Goal: Task Accomplishment & Management: Use online tool/utility

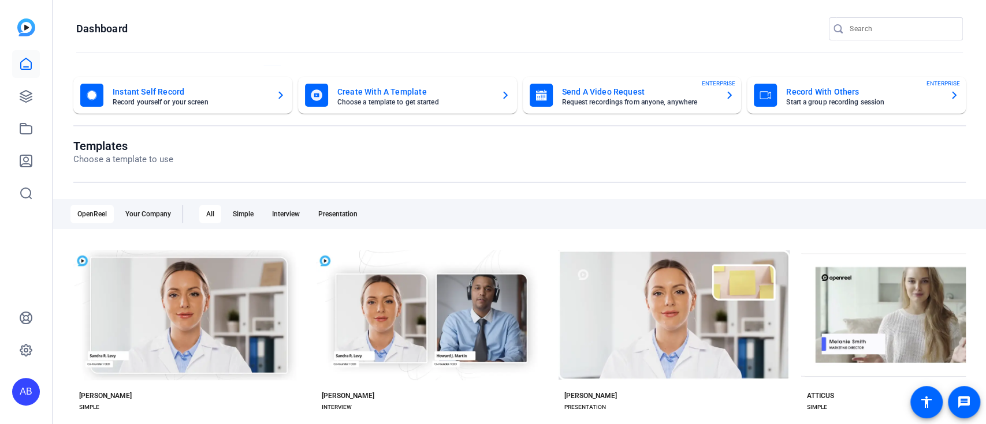
click at [725, 94] on icon "button" at bounding box center [729, 95] width 9 height 14
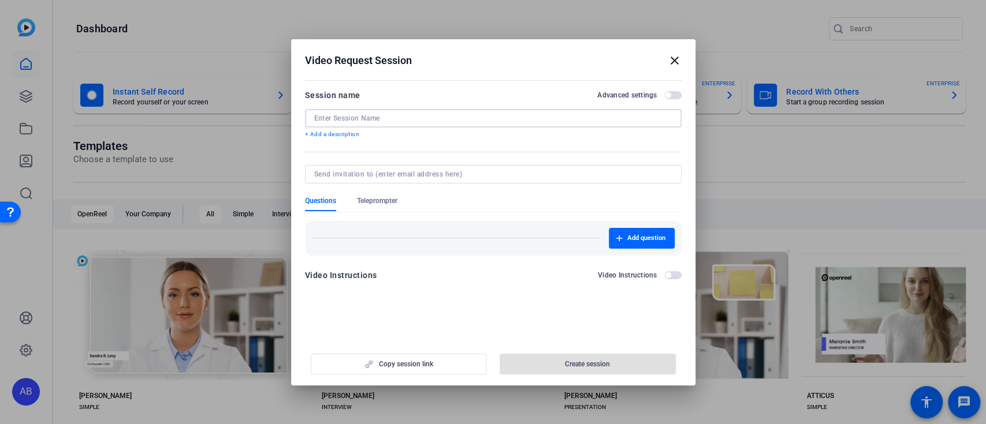
click at [639, 119] on input at bounding box center [493, 118] width 358 height 9
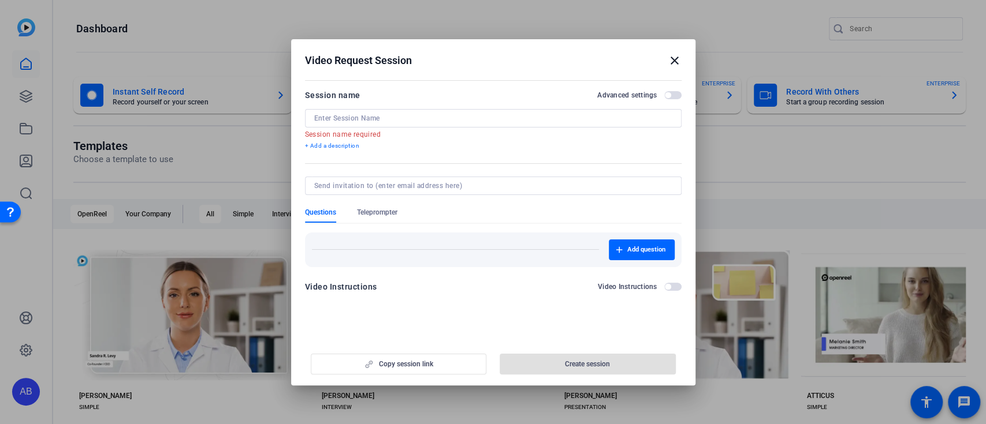
click at [675, 62] on mat-icon "close" at bounding box center [675, 61] width 14 height 14
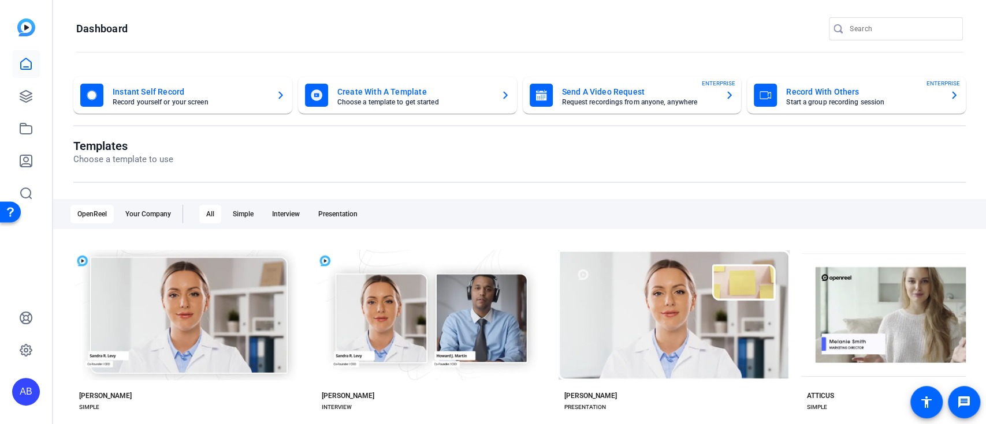
click at [949, 98] on icon "button" at bounding box center [953, 95] width 9 height 14
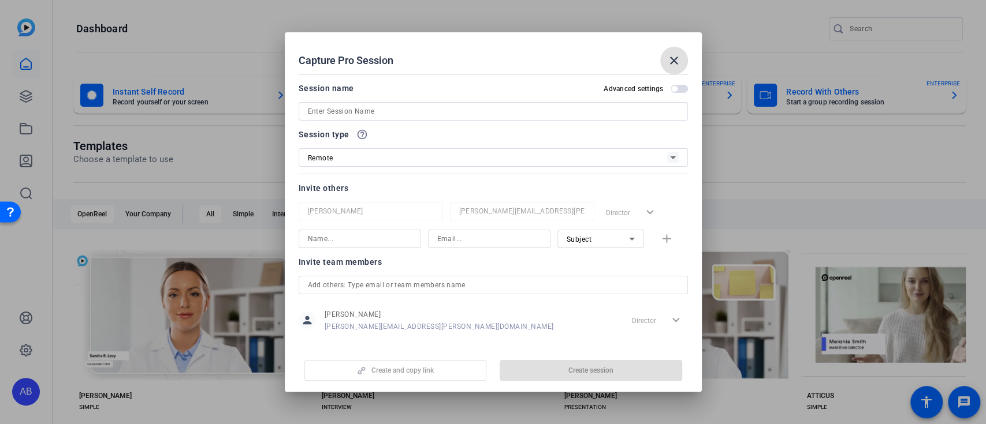
click at [675, 158] on icon at bounding box center [673, 158] width 14 height 14
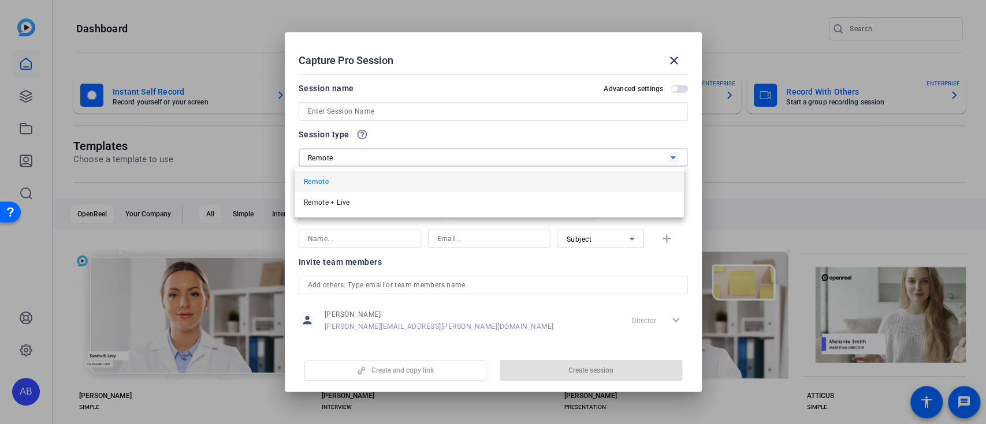
click at [679, 58] on div at bounding box center [493, 212] width 986 height 424
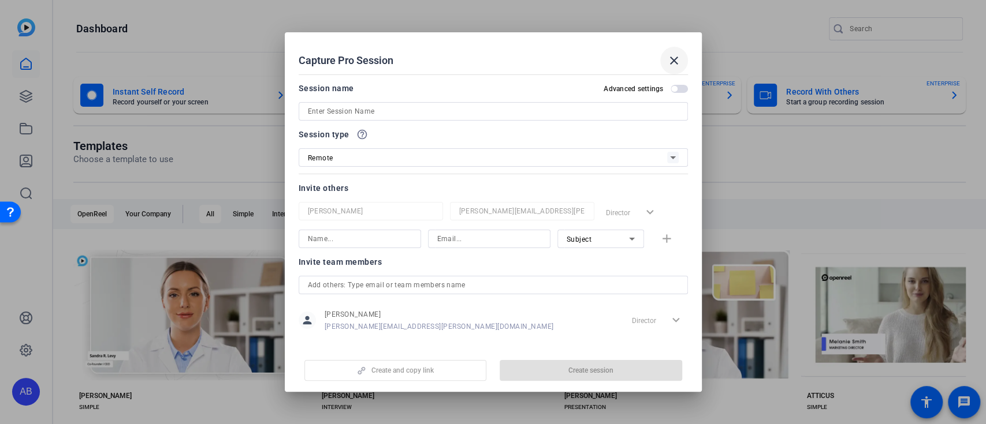
click at [680, 58] on mat-icon "close" at bounding box center [674, 61] width 14 height 14
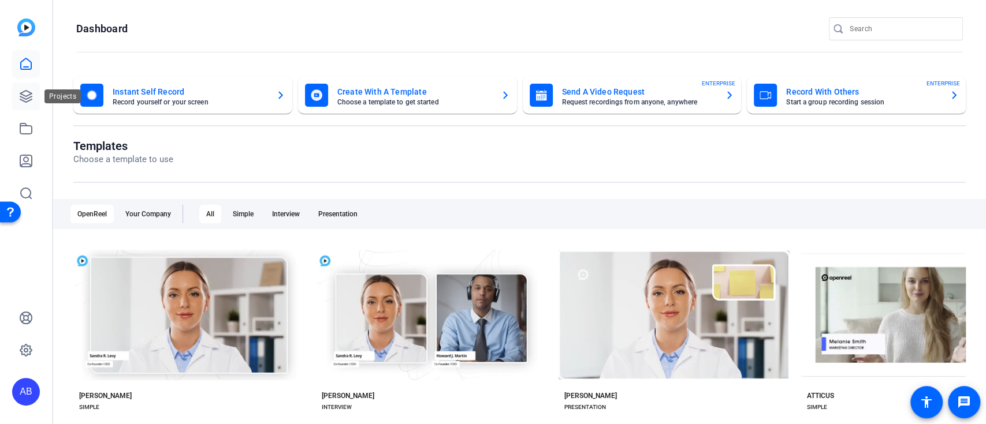
click at [32, 97] on icon at bounding box center [26, 97] width 14 height 14
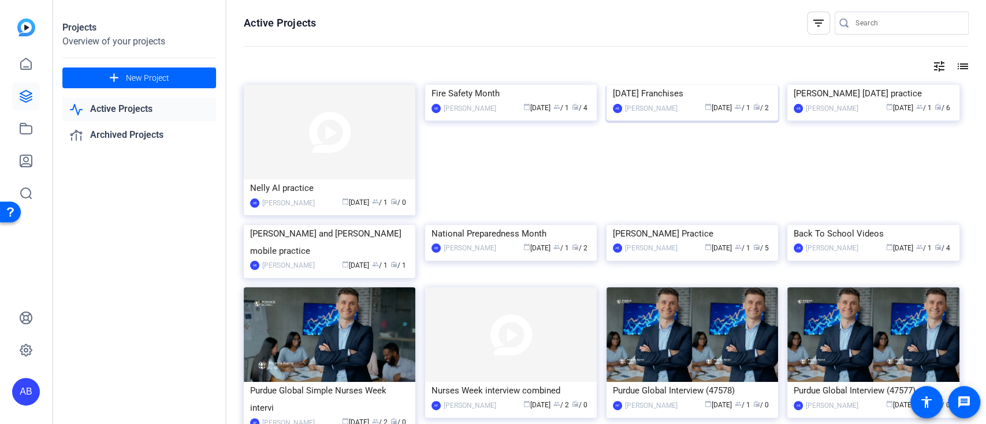
click at [712, 85] on img at bounding box center [692, 85] width 172 height 0
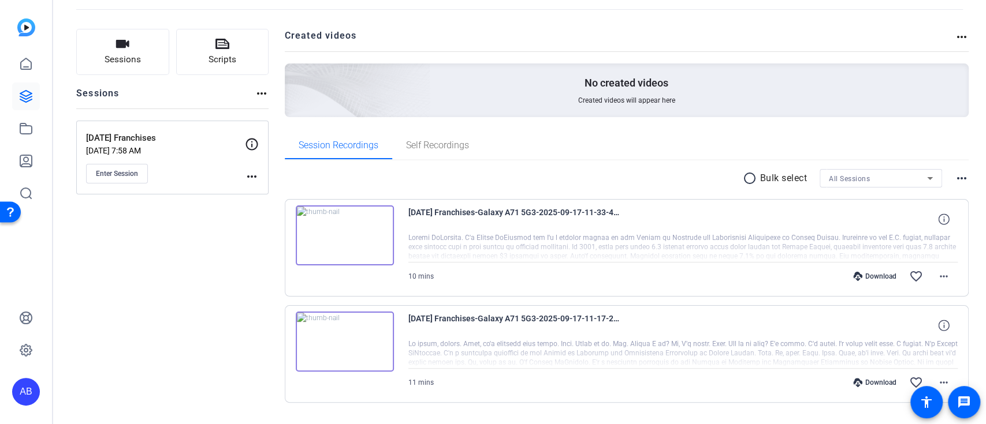
scroll to position [77, 0]
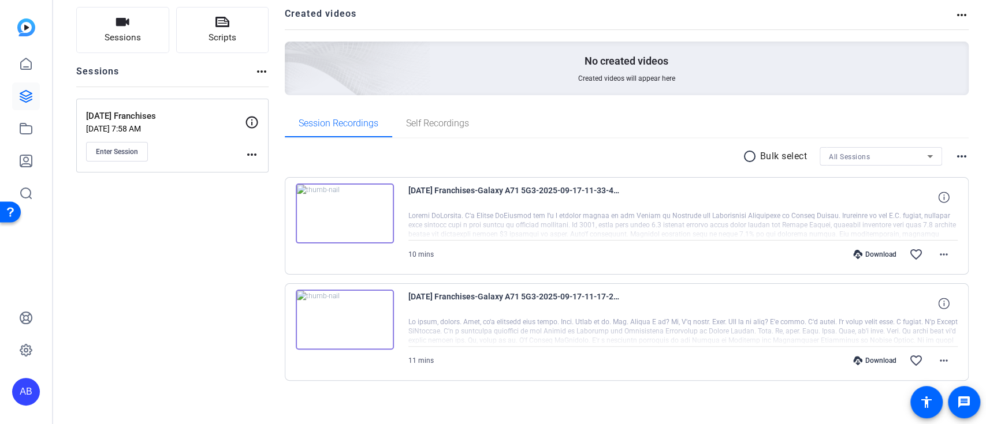
click at [343, 325] on img at bounding box center [345, 320] width 98 height 60
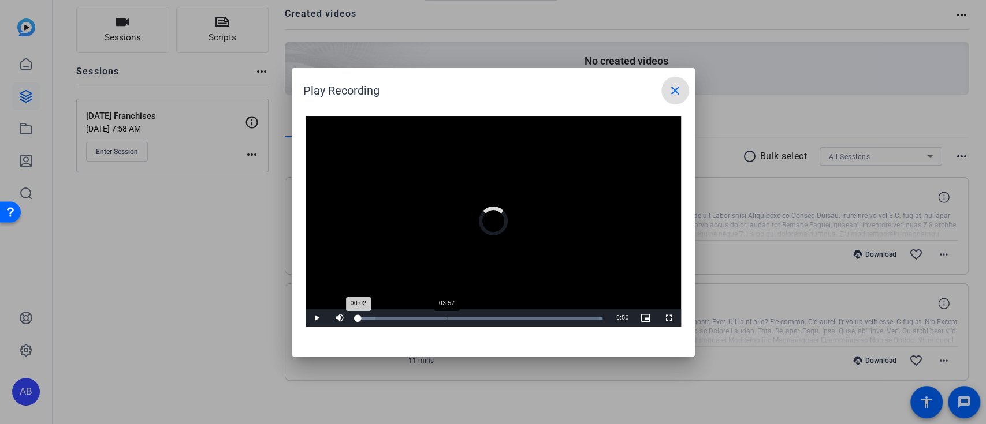
click at [446, 319] on div "03:57" at bounding box center [446, 318] width 1 height 3
click at [462, 317] on div "Loaded : 100.00% 04:32 03:58" at bounding box center [479, 318] width 245 height 3
click at [678, 91] on mat-icon "close" at bounding box center [675, 91] width 14 height 14
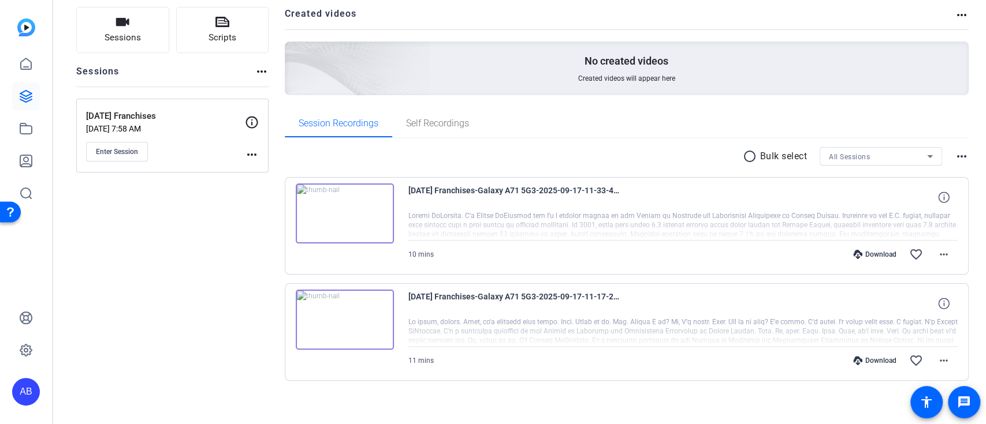
click at [362, 225] on img at bounding box center [345, 214] width 98 height 60
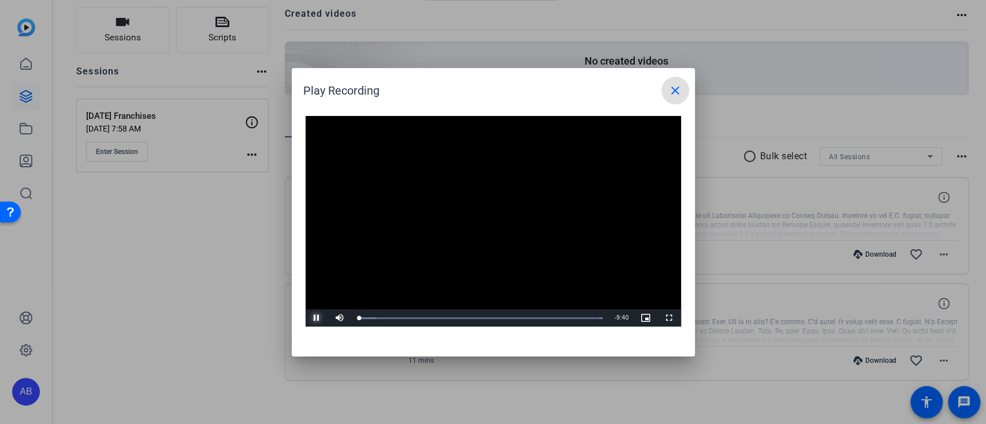
click at [316, 318] on span "Video Player" at bounding box center [317, 318] width 23 height 0
drag, startPoint x: 379, startPoint y: 318, endPoint x: 459, endPoint y: 319, distance: 79.1
click at [459, 319] on div "Loaded : 100.00% 4:01 4:01" at bounding box center [479, 318] width 245 height 3
click at [319, 318] on span "Video Player" at bounding box center [317, 318] width 23 height 0
click at [495, 315] on div "Loaded : 100.00% 5:22 4:04" at bounding box center [480, 318] width 257 height 17
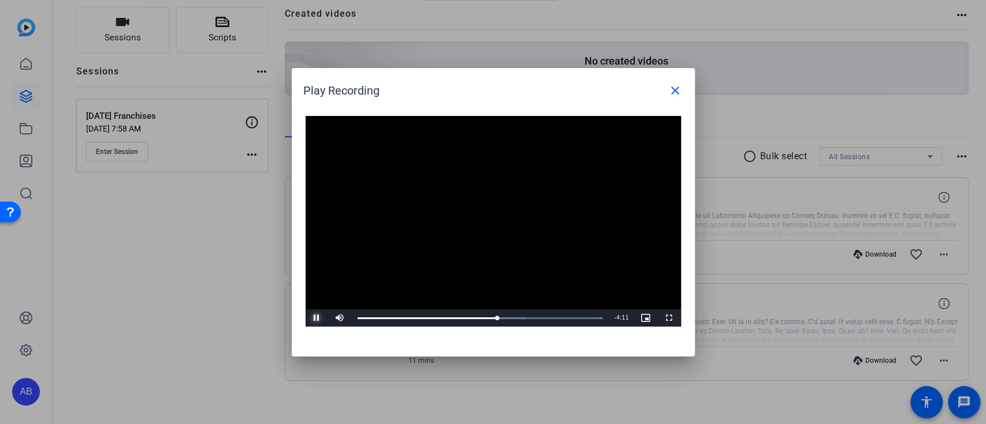
click at [318, 318] on span "Video Player" at bounding box center [317, 318] width 23 height 0
click at [675, 94] on mat-icon "close" at bounding box center [675, 91] width 14 height 14
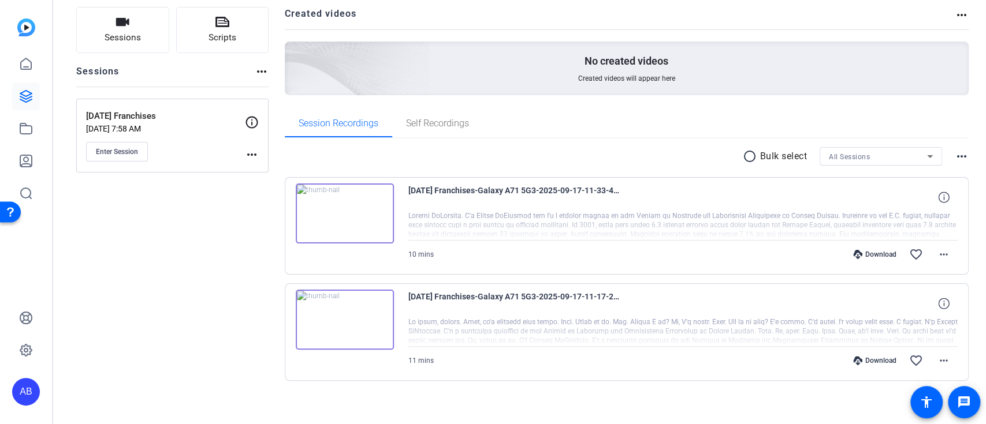
click at [729, 28] on h2 "Created videos" at bounding box center [620, 18] width 670 height 23
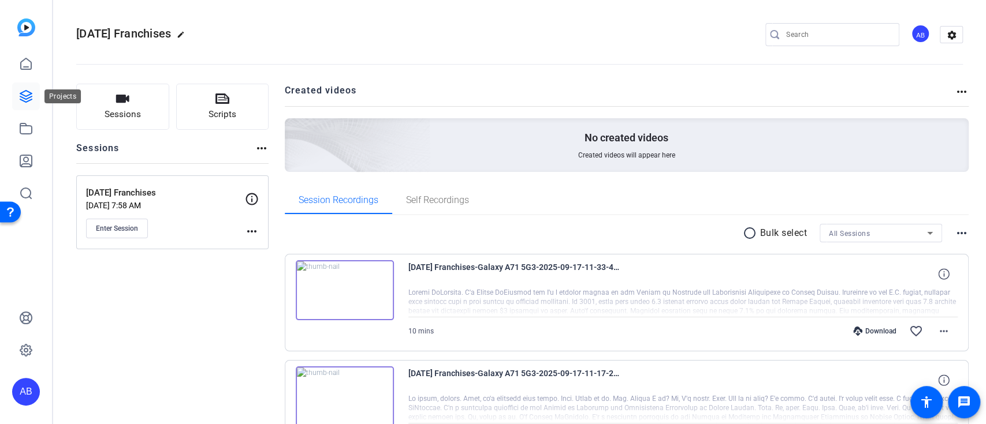
click at [23, 98] on icon at bounding box center [26, 97] width 12 height 12
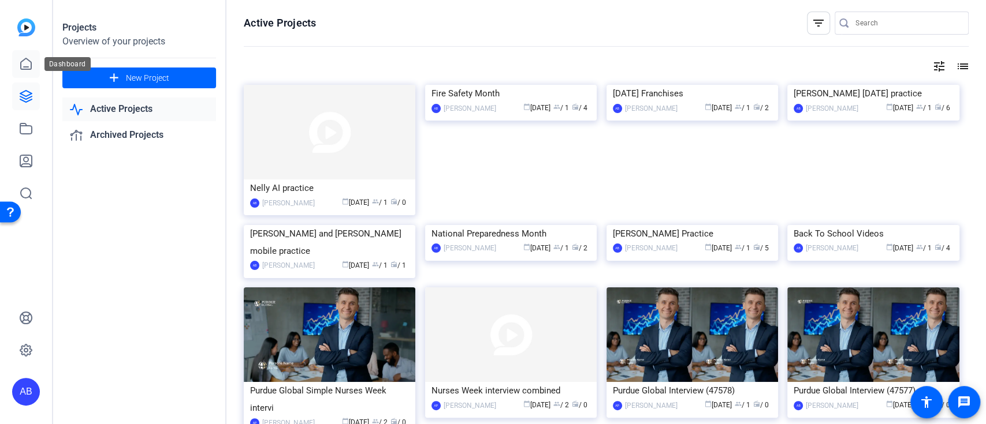
click at [28, 63] on icon at bounding box center [26, 64] width 14 height 14
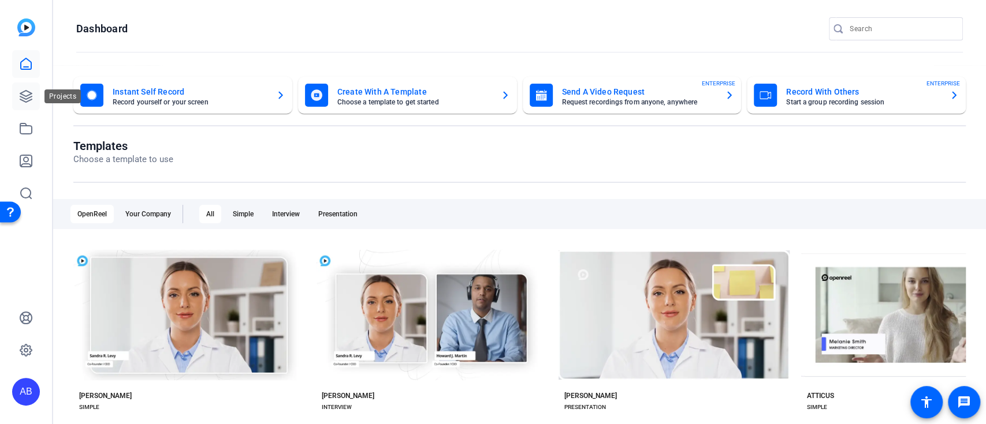
click at [19, 94] on icon at bounding box center [26, 97] width 14 height 14
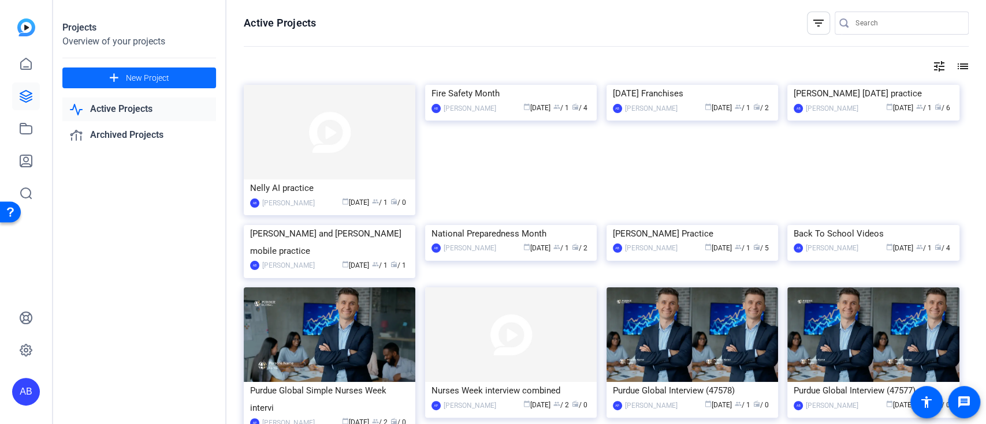
click at [130, 73] on span "New Project" at bounding box center [147, 78] width 43 height 12
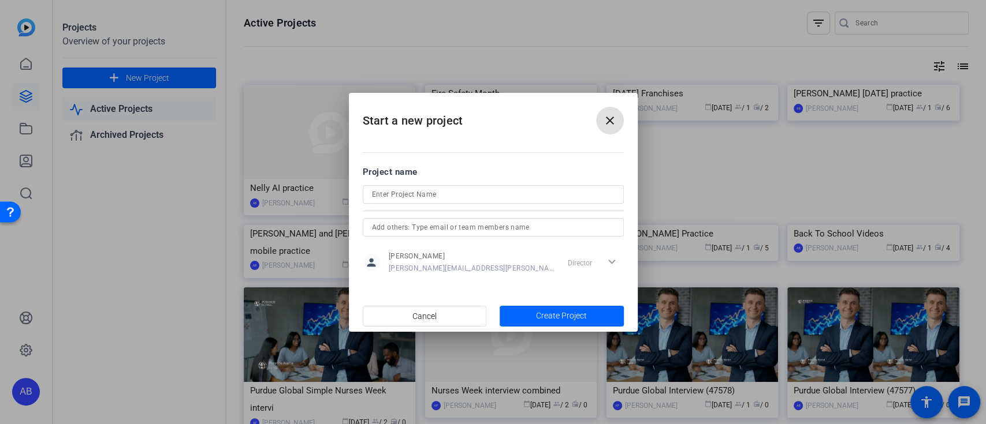
click at [459, 196] on input at bounding box center [493, 195] width 243 height 14
type input "Olympic practice"
click at [590, 316] on span "button" at bounding box center [562, 317] width 124 height 28
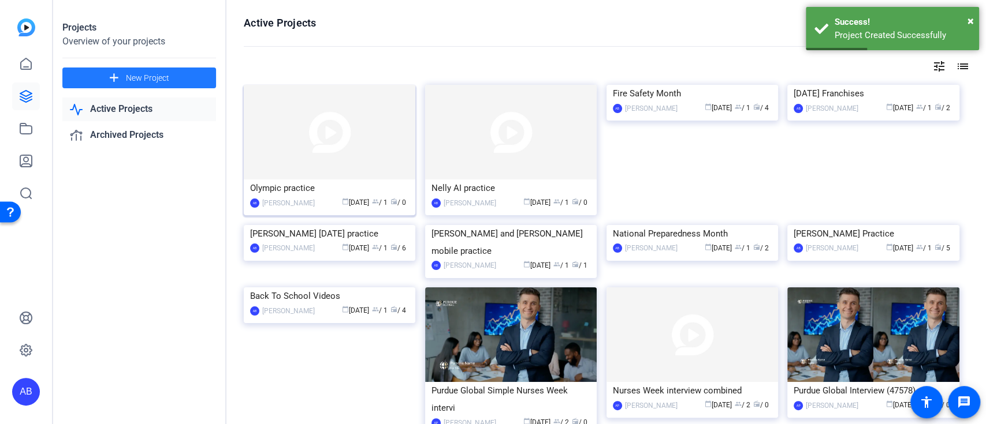
click at [370, 150] on img at bounding box center [330, 132] width 172 height 95
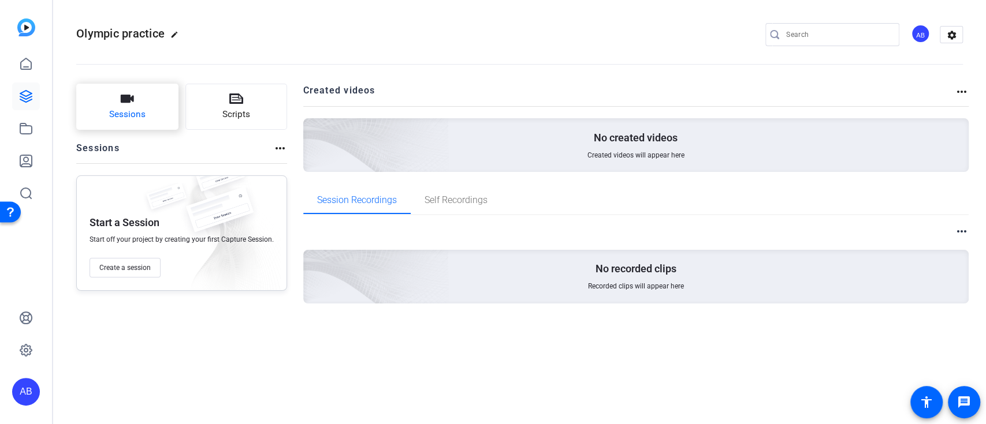
click at [139, 104] on button "Sessions" at bounding box center [127, 107] width 102 height 46
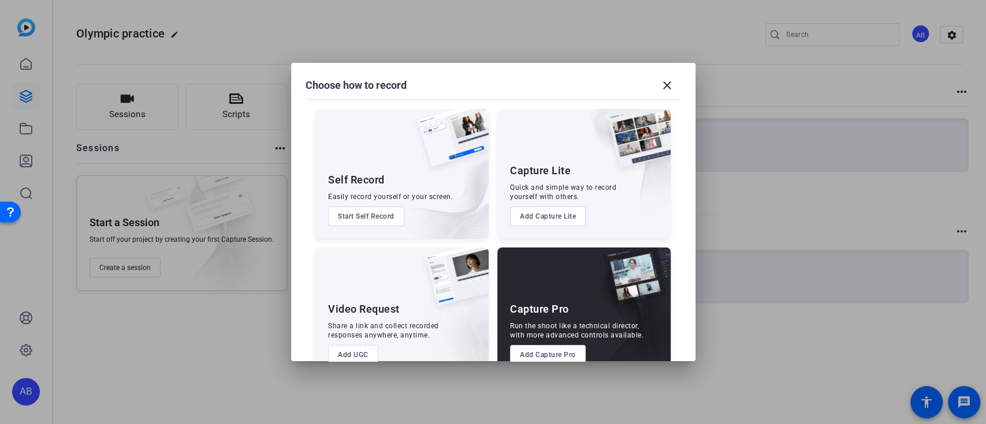
click at [559, 216] on button "Add Capture Lite" at bounding box center [548, 217] width 76 height 20
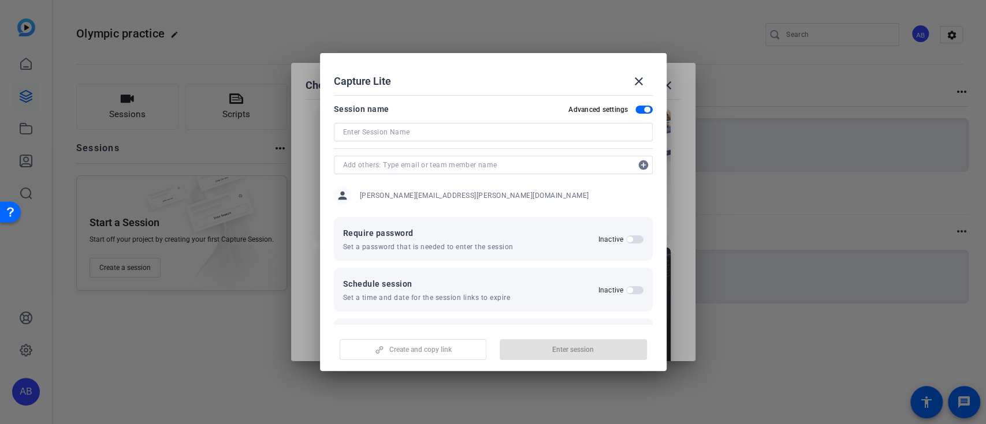
click at [442, 133] on input at bounding box center [493, 132] width 300 height 14
click at [444, 135] on input at bounding box center [493, 132] width 300 height 14
click at [606, 166] on form "Session name Advanced settings add_circle person Adam.Bartels@purdueglobal.edu …" at bounding box center [493, 282] width 319 height 360
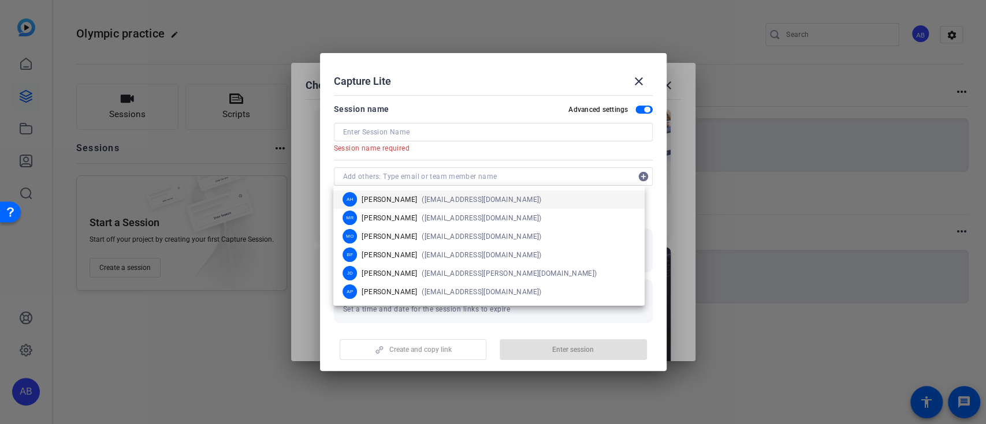
click at [614, 154] on form "Session name Advanced settings Session name required add_circle person Adam.Bar…" at bounding box center [493, 288] width 319 height 372
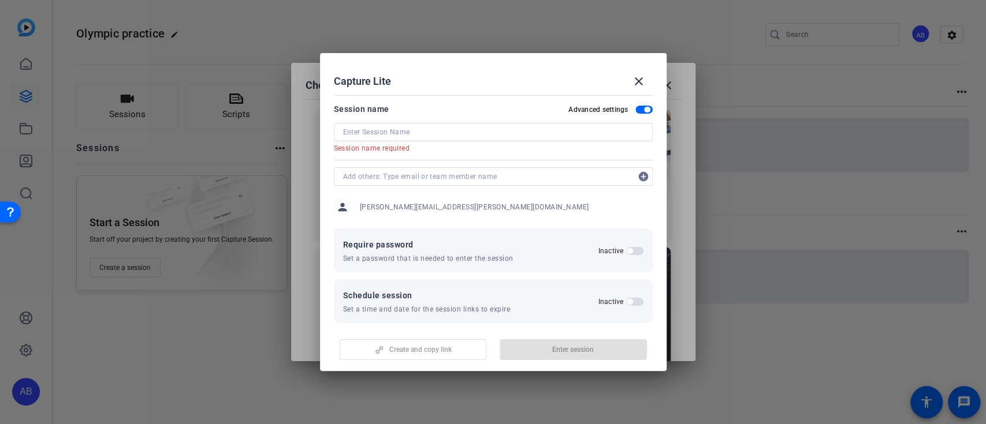
click at [628, 209] on div "person Adam.Bartels@purdueglobal.edu" at bounding box center [493, 207] width 319 height 29
click at [457, 137] on input at bounding box center [493, 132] width 300 height 14
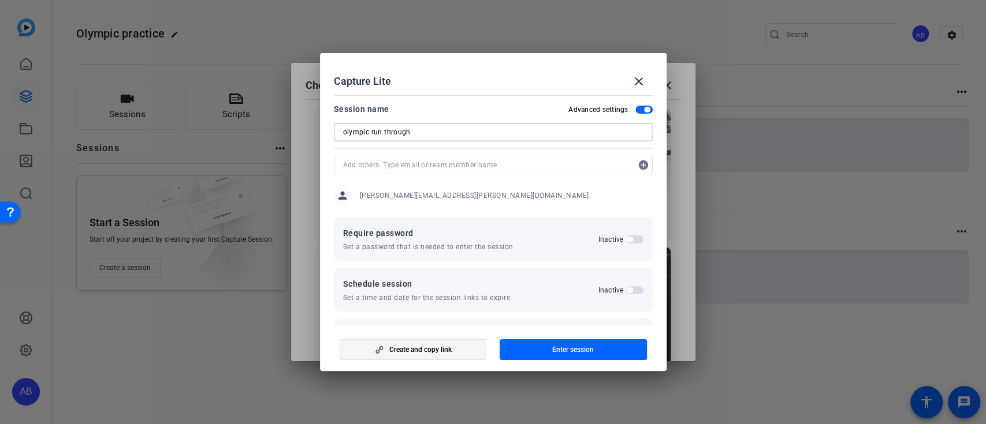
type input "olympic run through"
click at [438, 351] on span "Create and copy link" at bounding box center [420, 349] width 62 height 9
click at [642, 83] on mat-icon "close" at bounding box center [639, 81] width 14 height 14
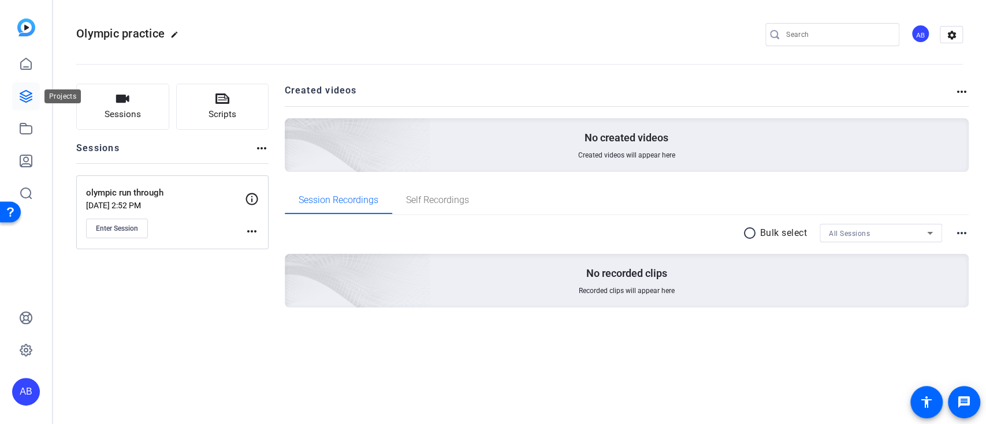
click at [20, 100] on icon at bounding box center [26, 97] width 14 height 14
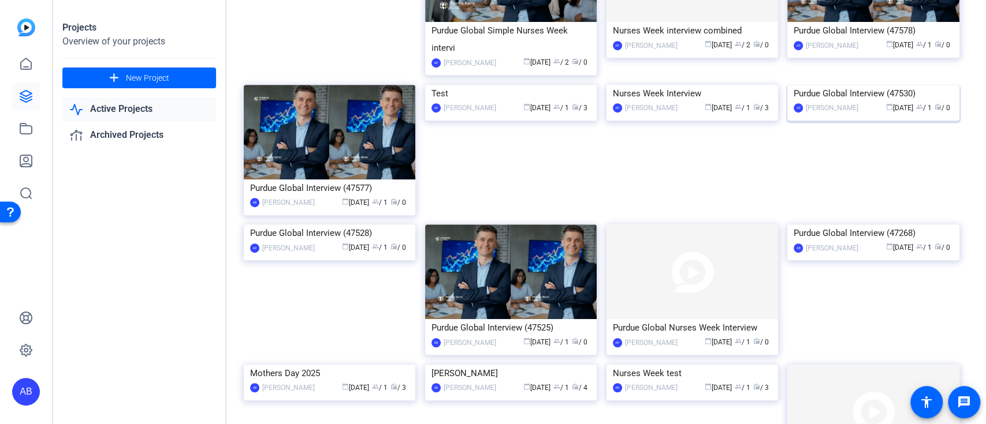
scroll to position [385, 0]
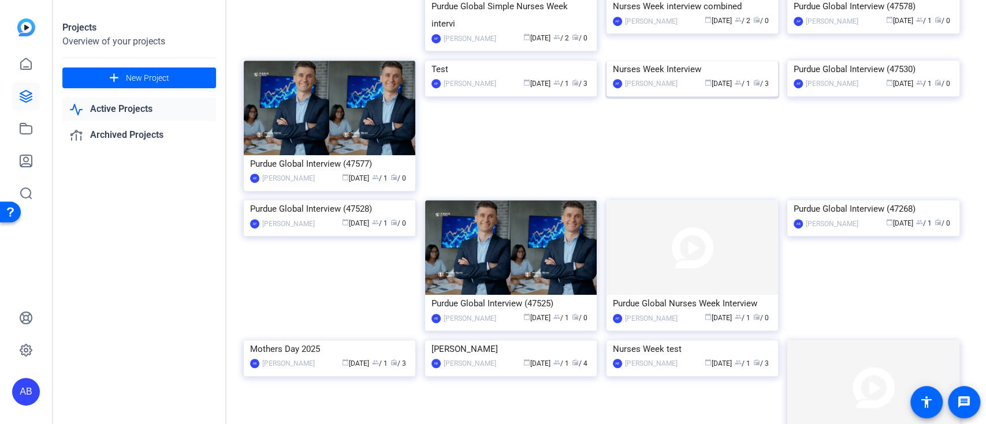
click at [676, 61] on img at bounding box center [692, 61] width 172 height 0
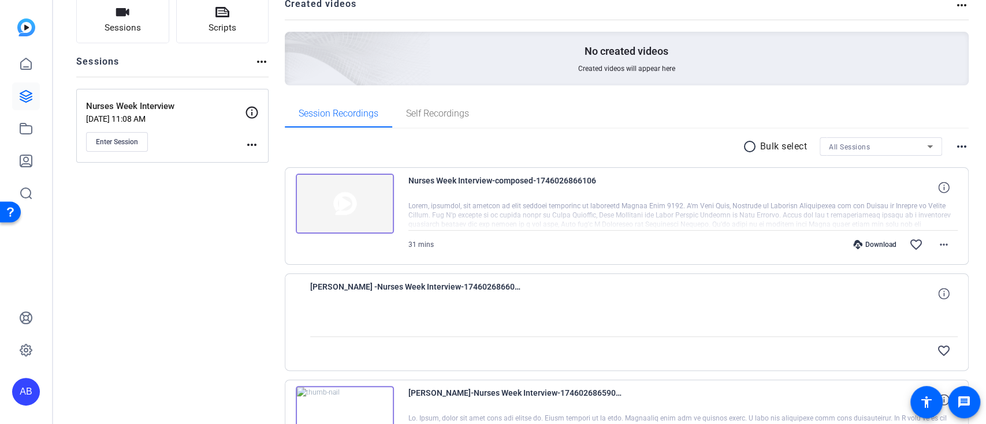
scroll to position [0, 0]
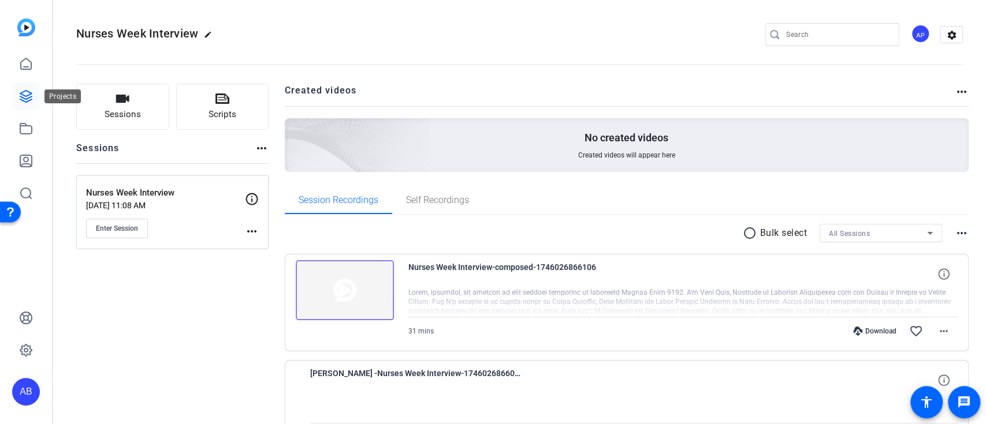
click at [28, 90] on icon at bounding box center [26, 97] width 14 height 14
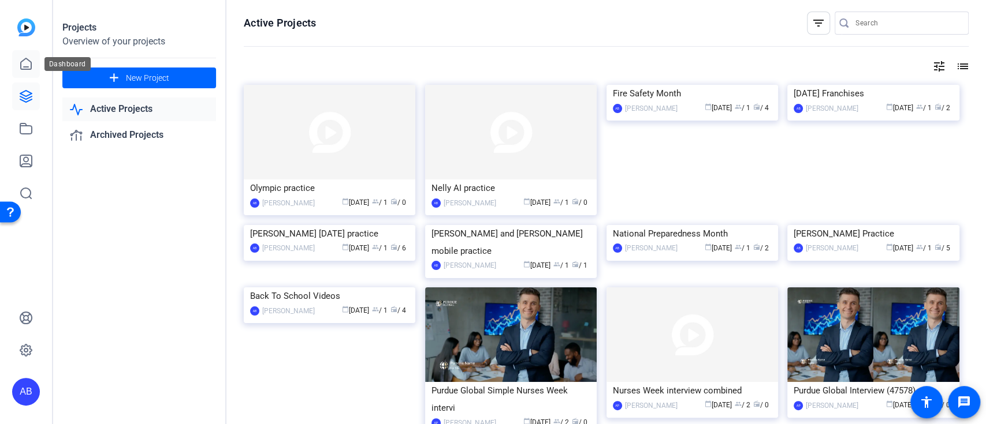
click at [20, 63] on icon at bounding box center [26, 64] width 14 height 14
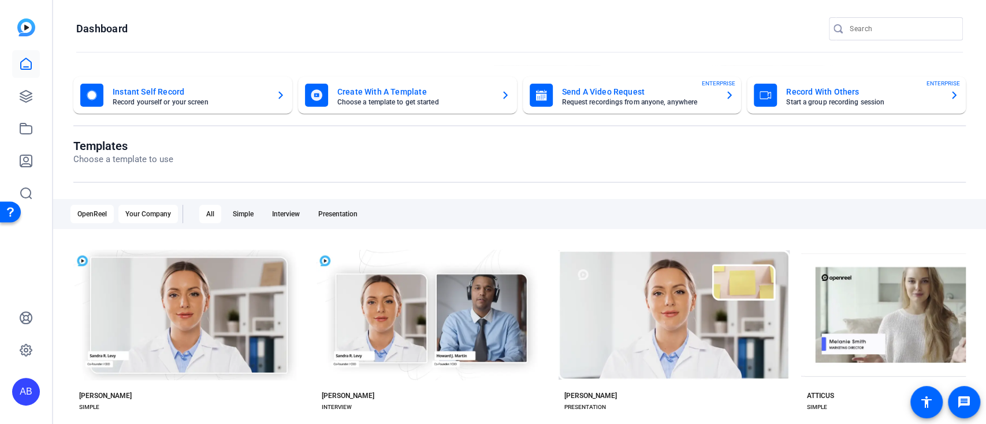
click at [156, 211] on div "Your Company" at bounding box center [147, 214] width 59 height 18
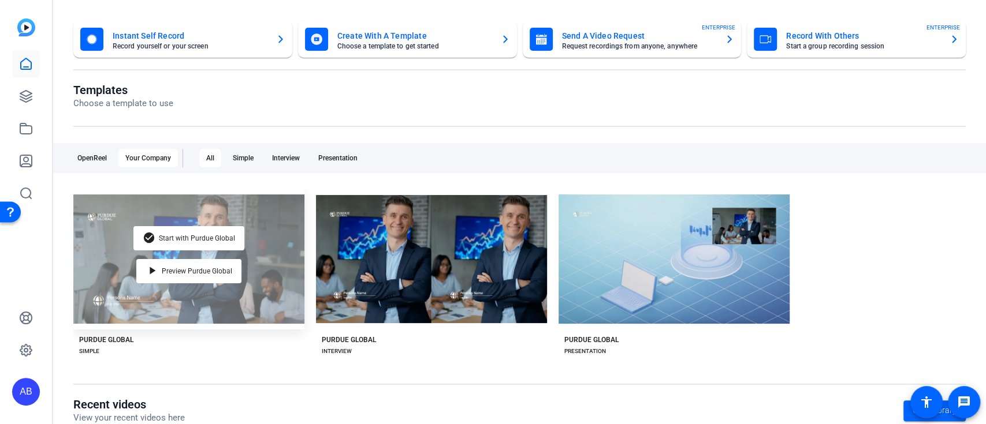
scroll to position [77, 0]
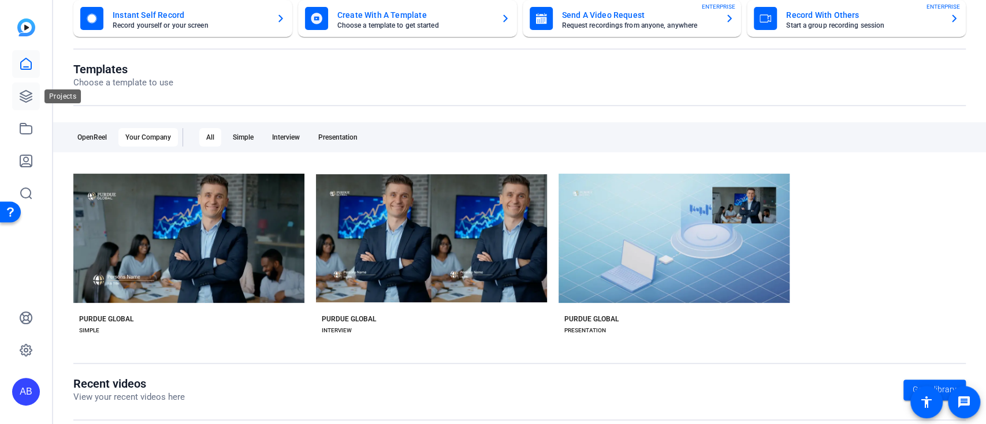
click at [32, 96] on icon at bounding box center [26, 97] width 12 height 12
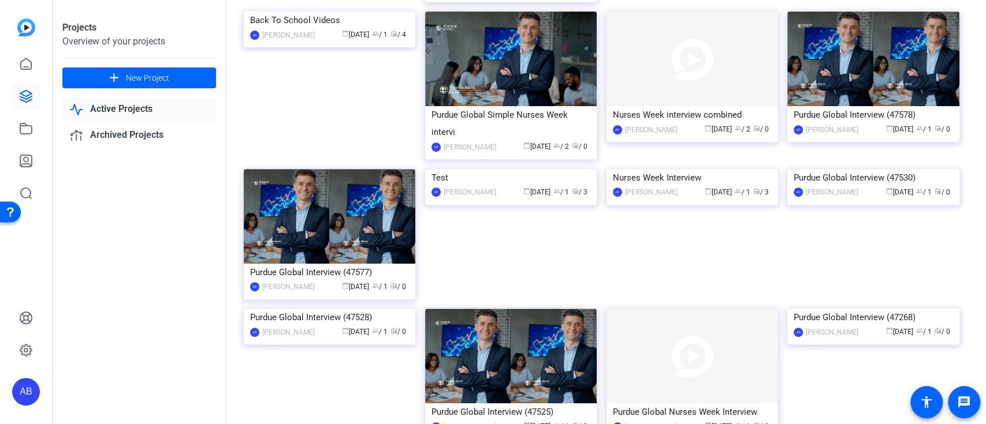
scroll to position [308, 0]
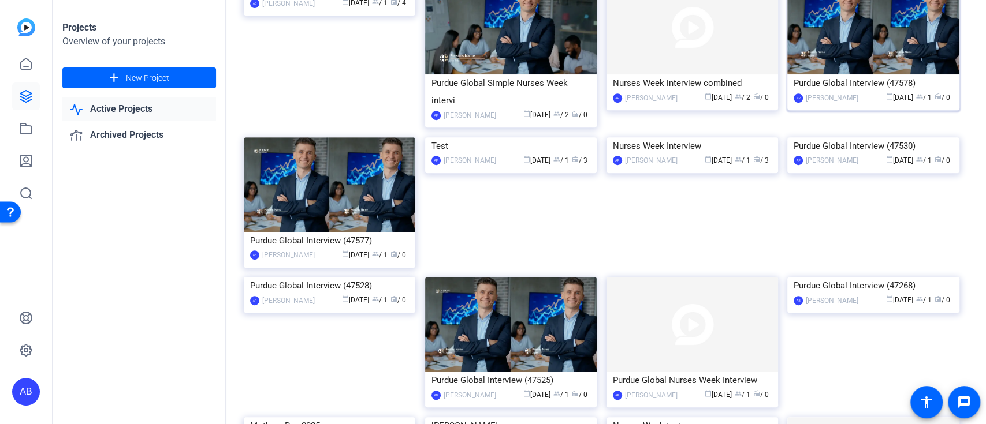
click at [906, 74] on img at bounding box center [873, 27] width 172 height 95
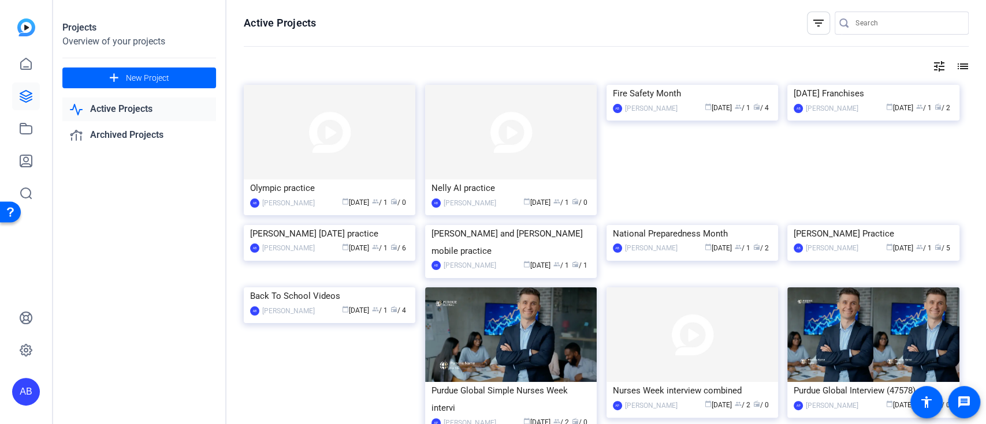
click at [693, 18] on openreel-page-title "Active Projects filter_list" at bounding box center [606, 23] width 725 height 23
click at [551, 5] on div "Active Projects filter_list tune list Olympic practice AB Adam Bartels calendar…" at bounding box center [605, 212] width 759 height 424
click at [325, 147] on img at bounding box center [330, 132] width 172 height 95
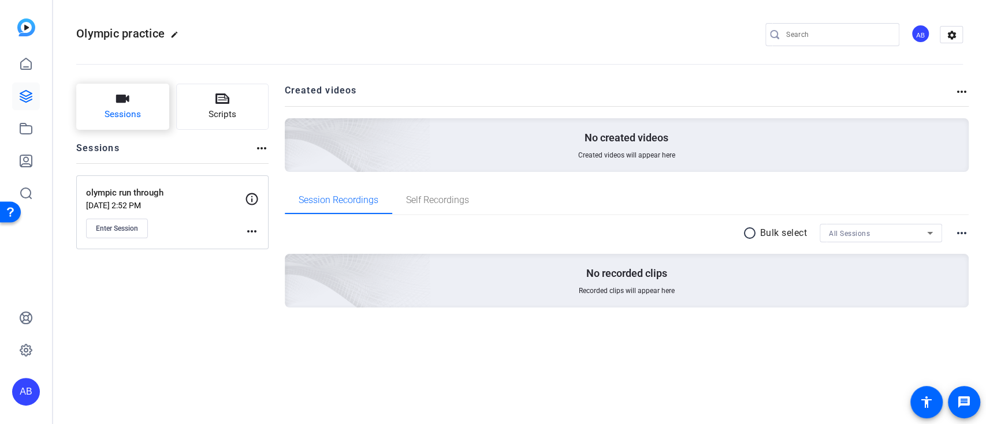
click at [124, 100] on icon "button" at bounding box center [122, 99] width 13 height 8
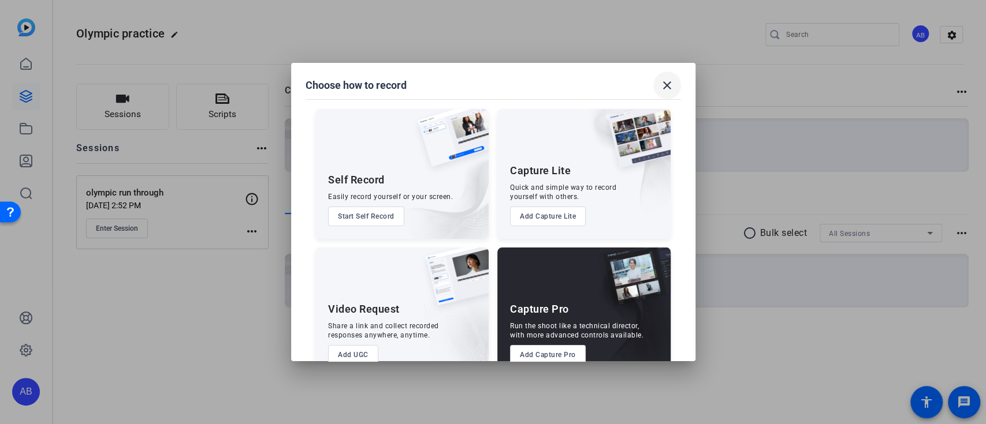
click at [668, 85] on mat-icon "close" at bounding box center [667, 86] width 14 height 14
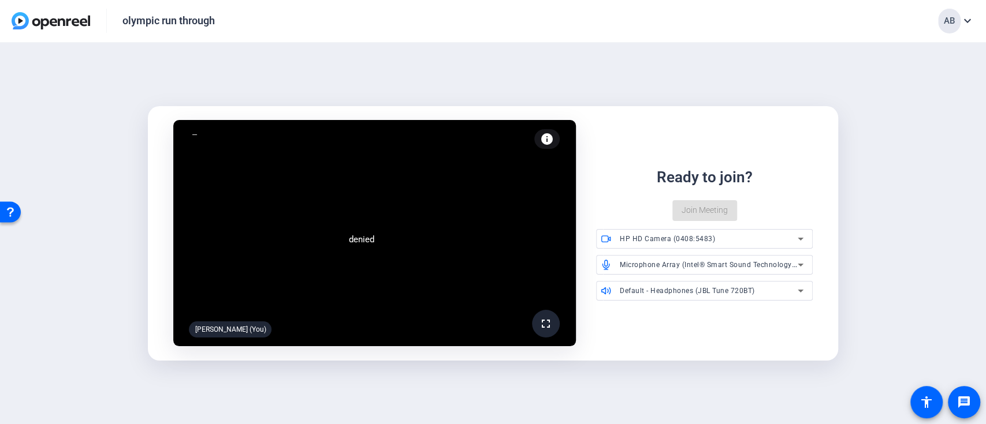
click at [895, 195] on div "denied fullscreen [PERSON_NAME] (You) info Test your audio and video Ready to j…" at bounding box center [493, 234] width 986 height 382
click at [491, 253] on video at bounding box center [374, 233] width 403 height 226
click at [784, 241] on div "HP HD Camera (0408:5483)" at bounding box center [709, 239] width 178 height 14
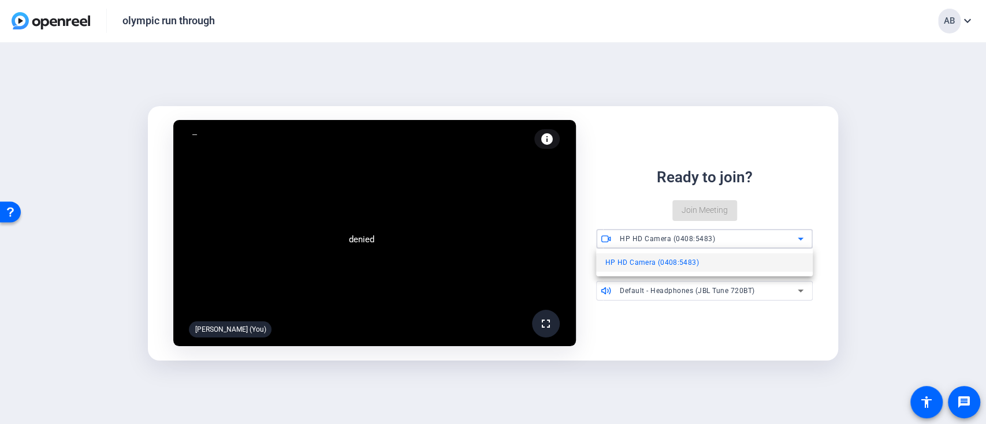
click at [873, 217] on div at bounding box center [493, 212] width 986 height 424
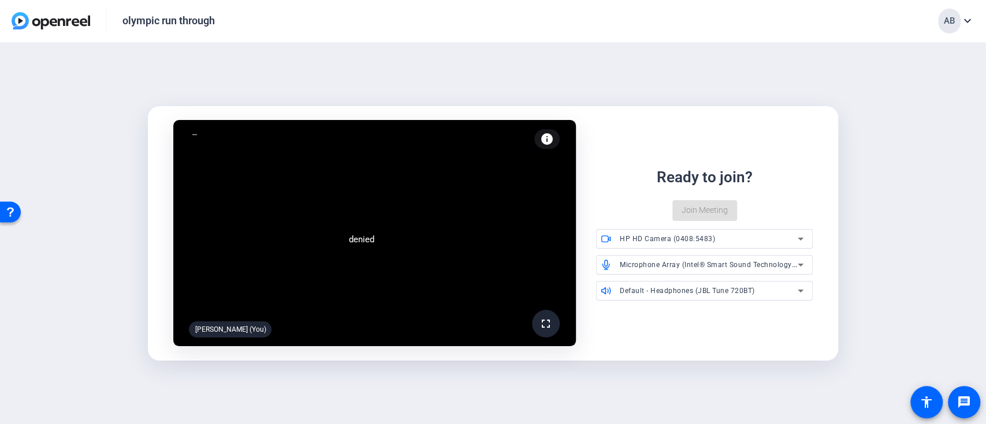
click at [753, 262] on span "Microphone Array (Intel® Smart Sound Technology for Digital Microphones)" at bounding box center [748, 264] width 256 height 9
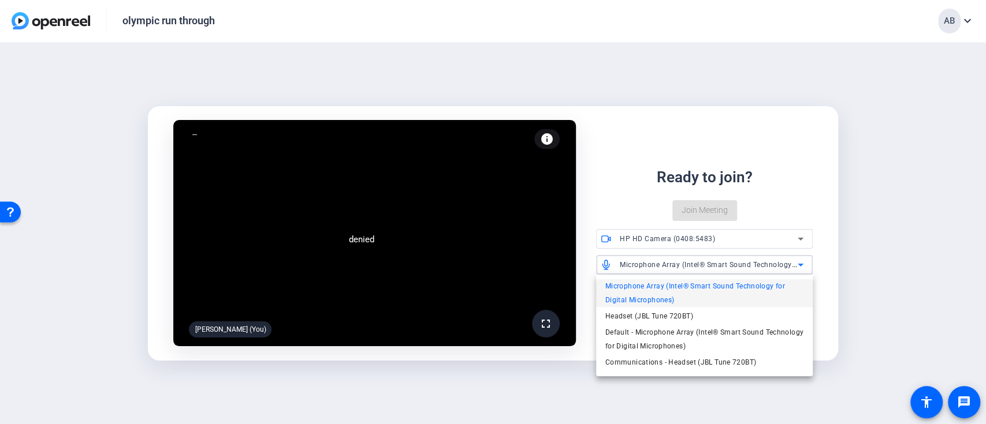
click at [889, 225] on div at bounding box center [493, 212] width 986 height 424
